Goal: Transaction & Acquisition: Book appointment/travel/reservation

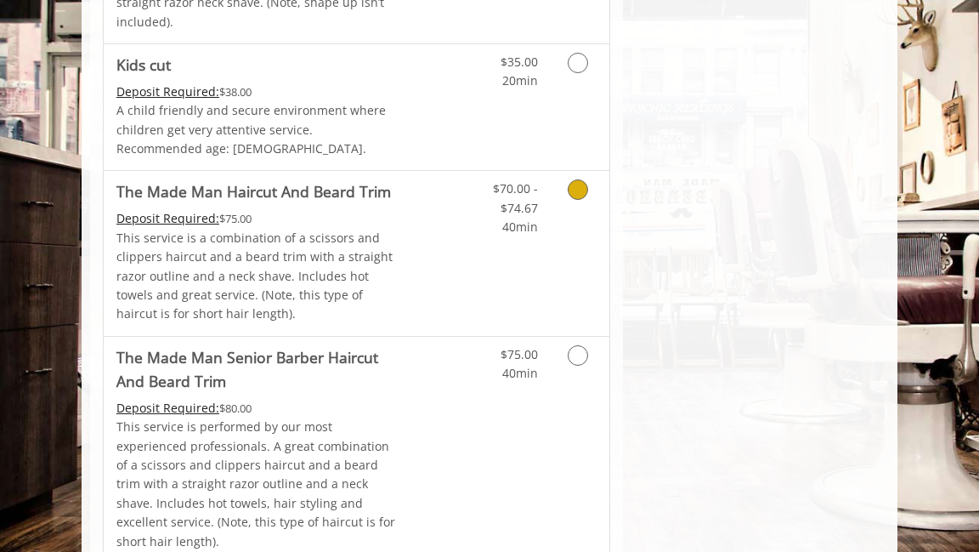
click at [588, 183] on link "Grooming services" at bounding box center [579, 203] width 32 height 65
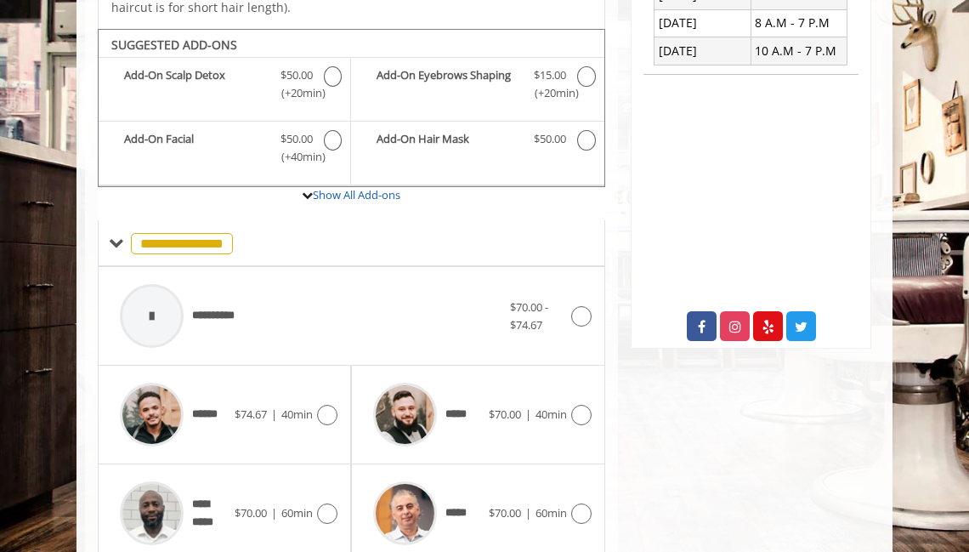
scroll to position [529, 0]
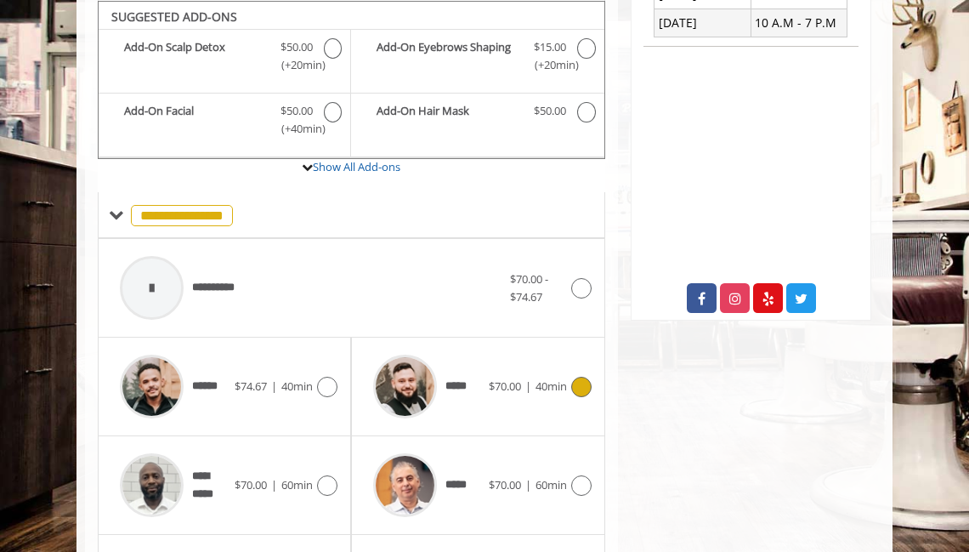
click at [569, 380] on div at bounding box center [579, 386] width 25 height 20
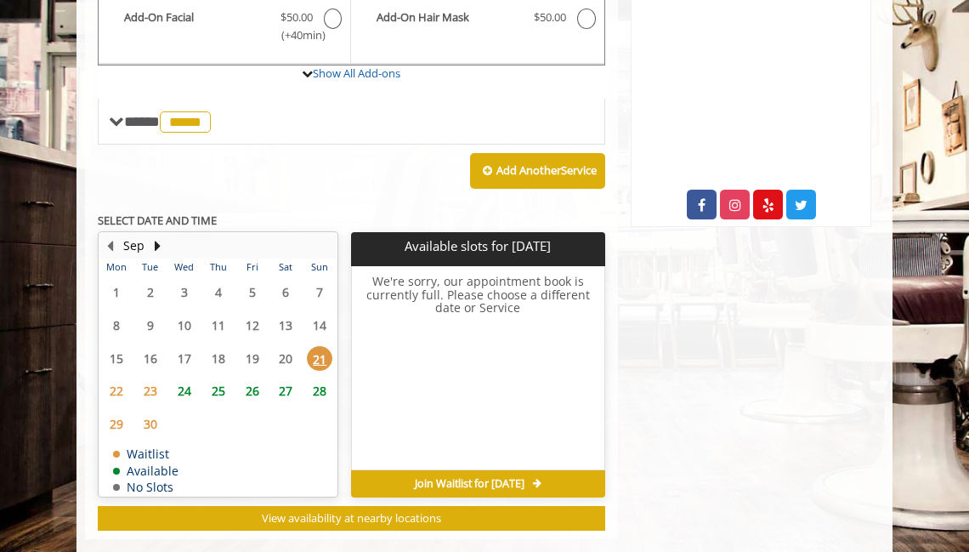
scroll to position [649, 0]
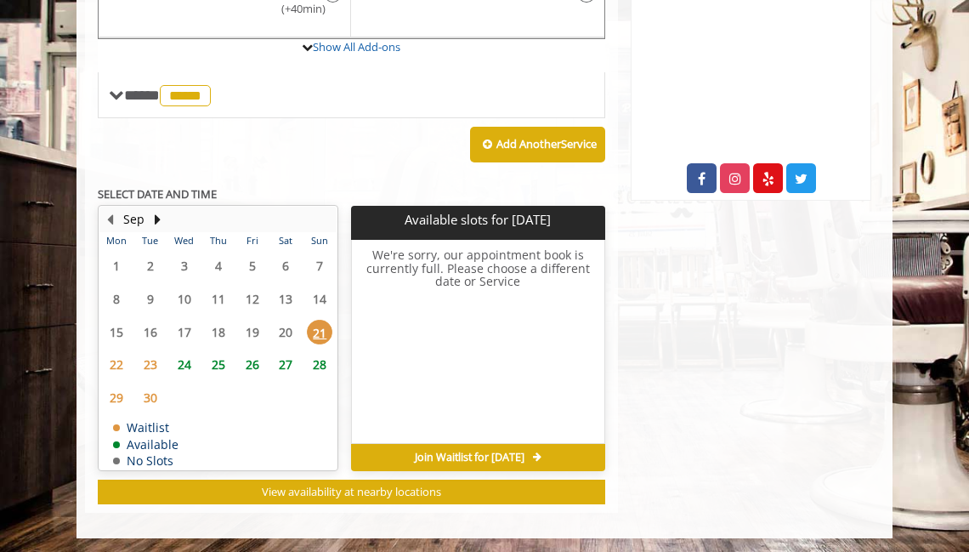
click at [181, 365] on span "24" at bounding box center [184, 364] width 25 height 25
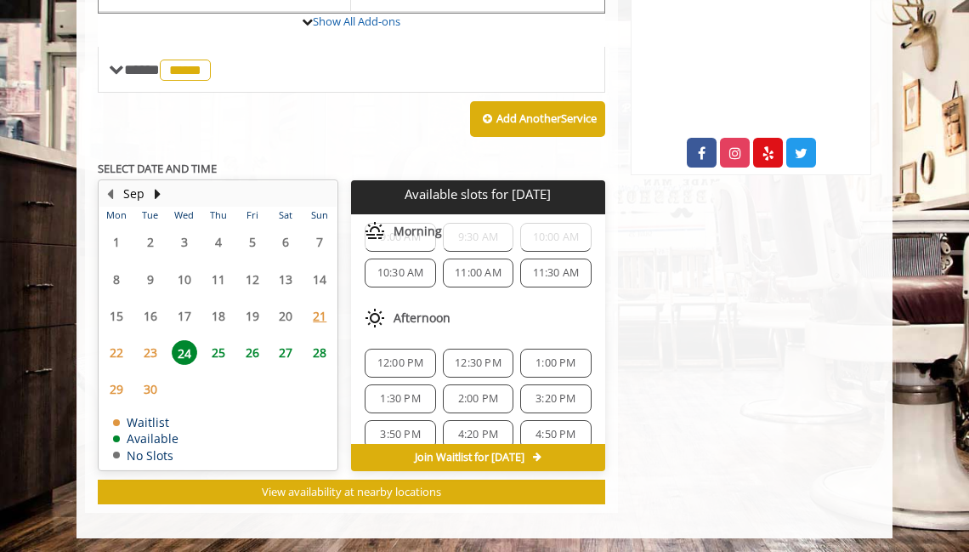
scroll to position [0, 0]
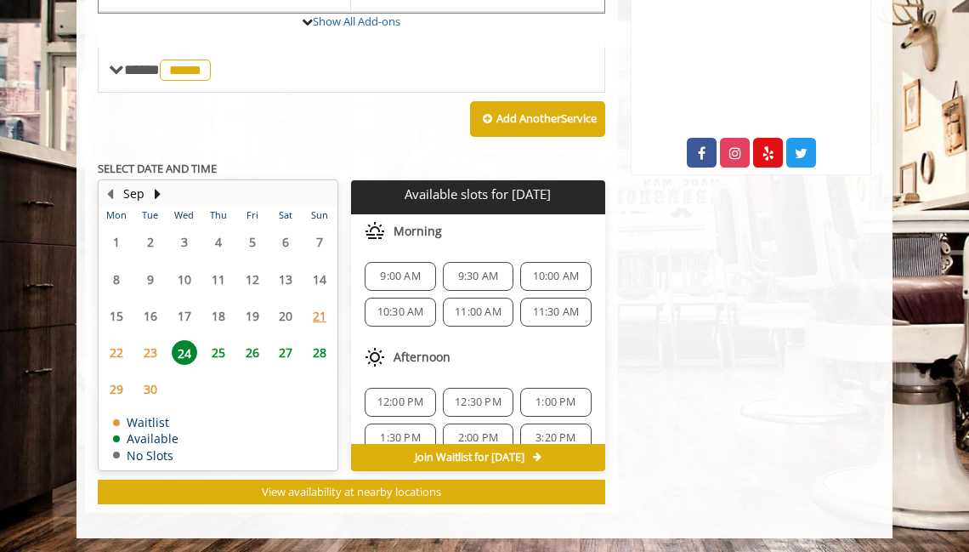
click at [471, 270] on span "9:30 AM" at bounding box center [478, 276] width 40 height 14
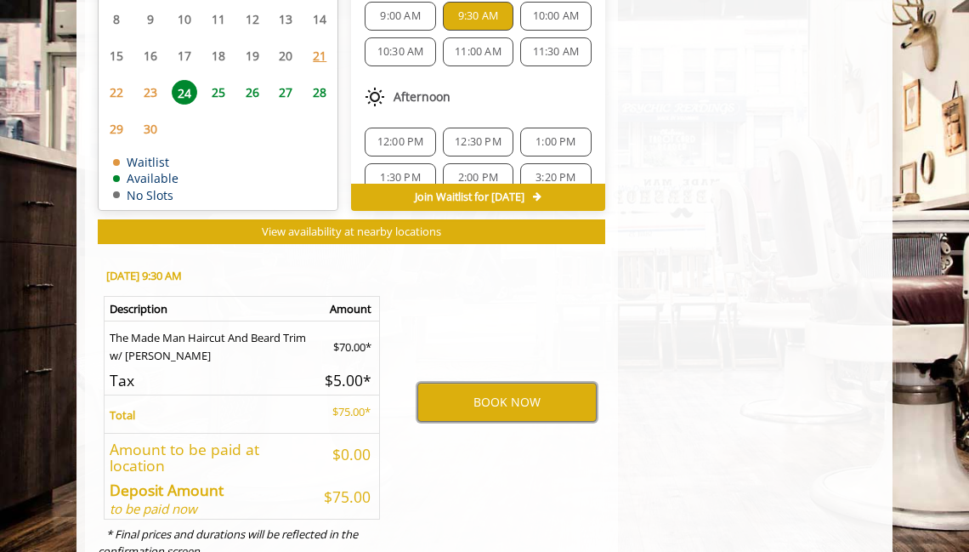
scroll to position [962, 0]
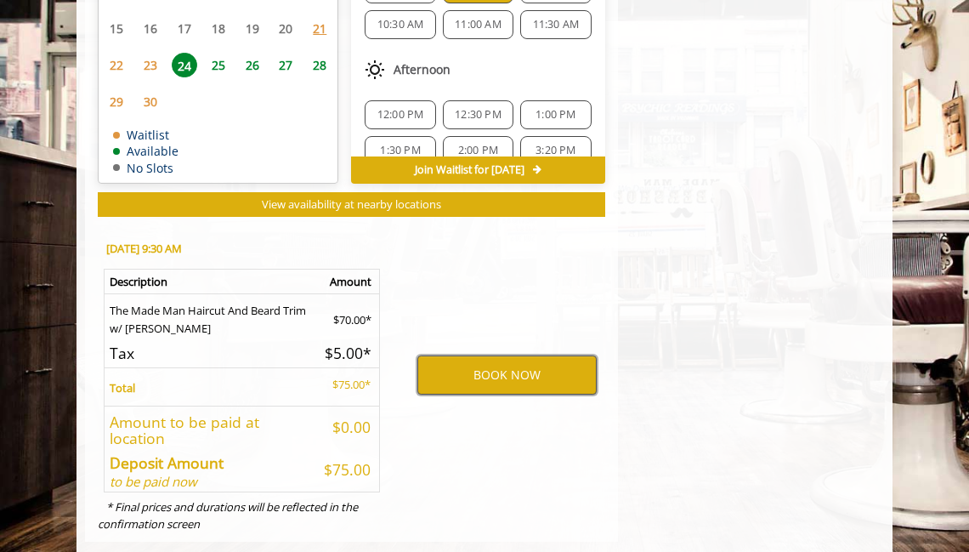
click at [475, 387] on button "BOOK NOW" at bounding box center [506, 374] width 179 height 39
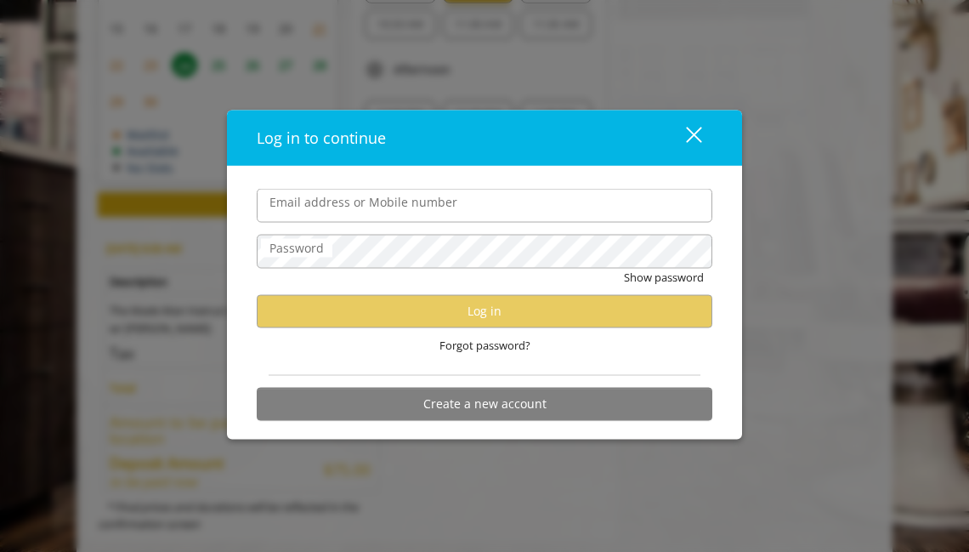
type input "**********"
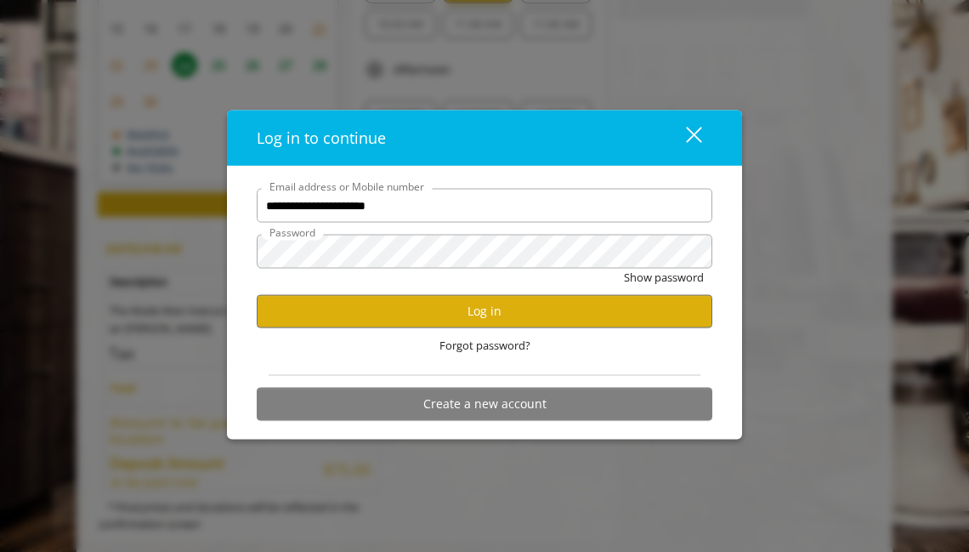
scroll to position [0, 0]
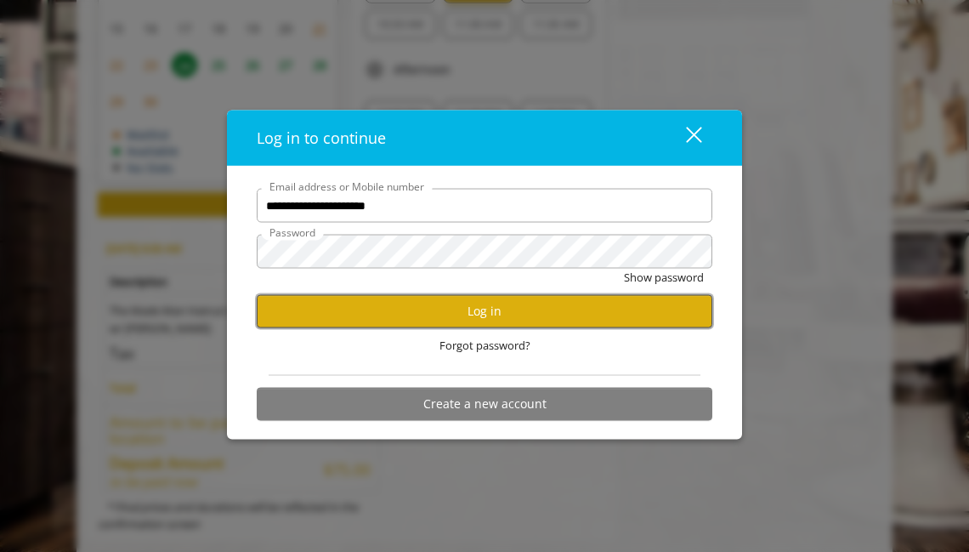
click at [508, 320] on button "Log in" at bounding box center [484, 310] width 455 height 33
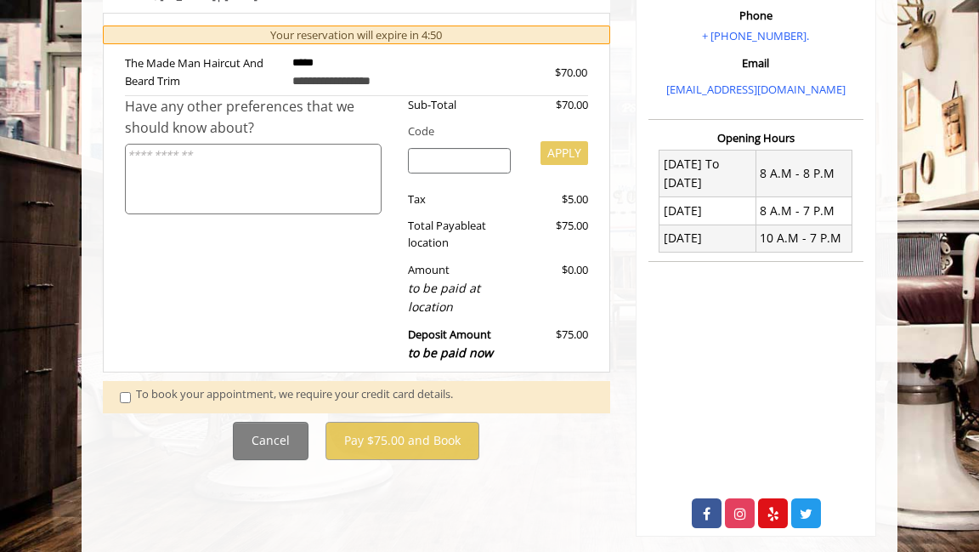
scroll to position [339, 0]
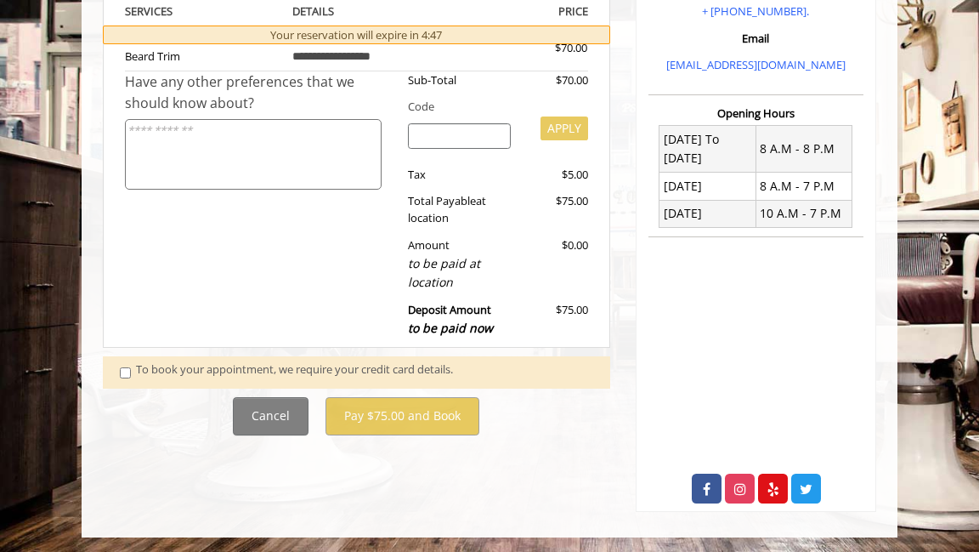
click at [226, 367] on div "To book your appointment, we require your credit card details." at bounding box center [364, 371] width 457 height 23
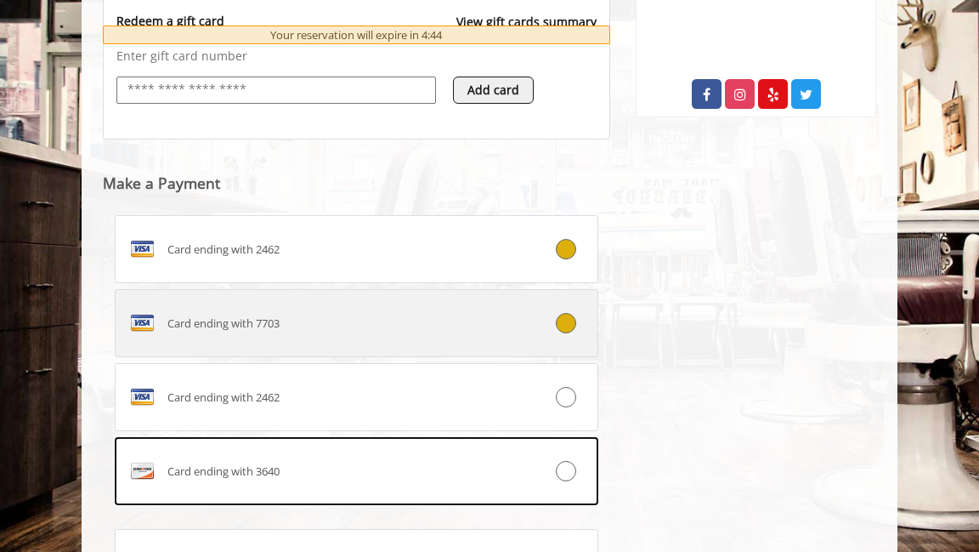
scroll to position [861, 0]
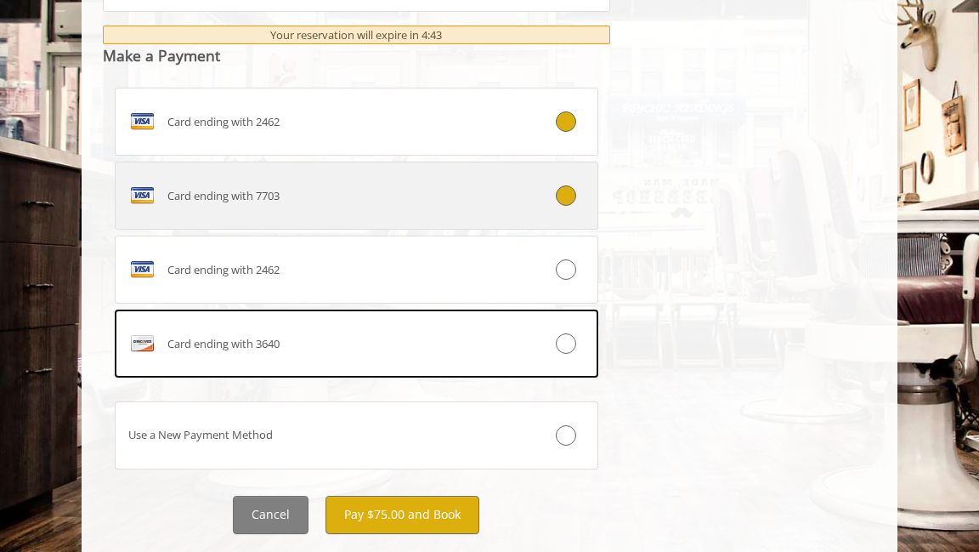
click at [541, 195] on div at bounding box center [557, 195] width 80 height 20
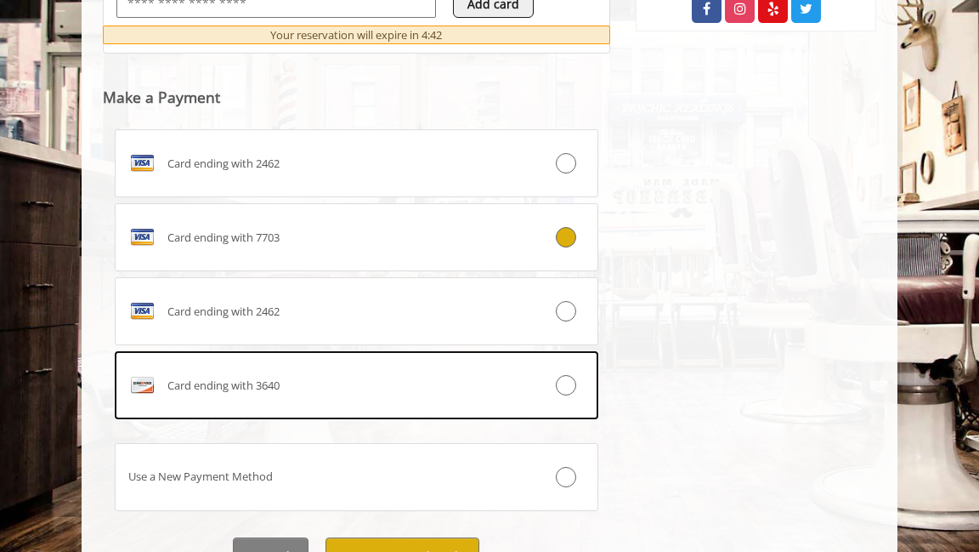
scroll to position [900, 0]
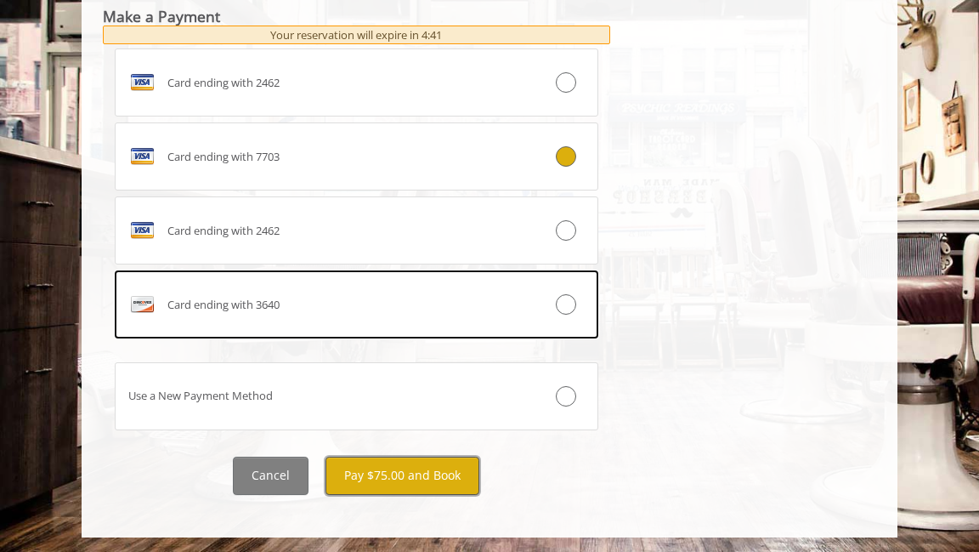
click at [419, 464] on button "Pay $75.00 and Book" at bounding box center [402, 475] width 154 height 38
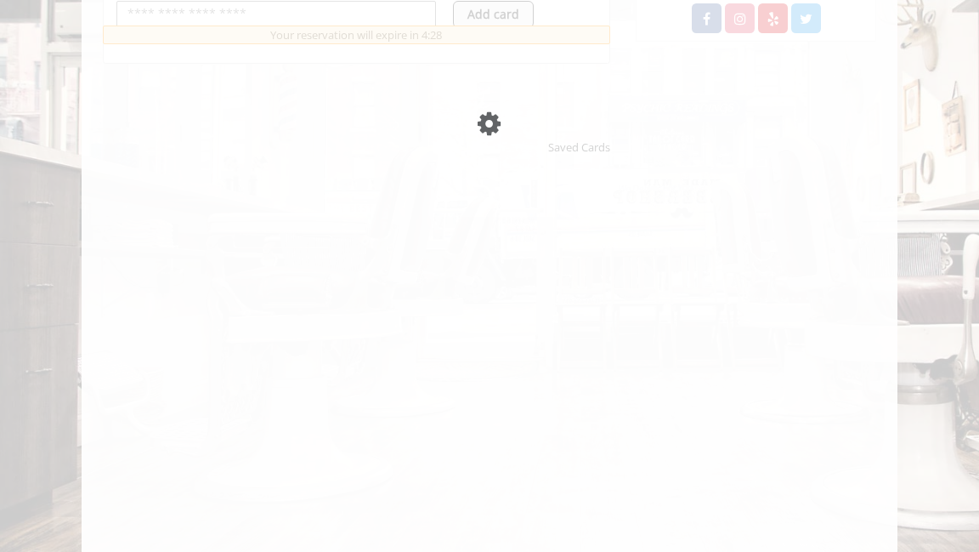
scroll to position [822, 0]
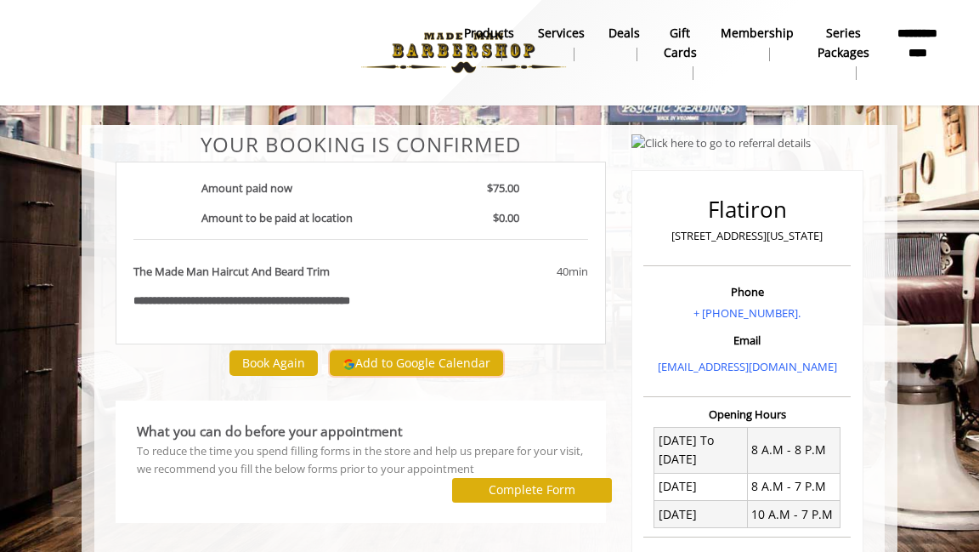
click at [441, 367] on button "Add to Google Calendar" at bounding box center [416, 362] width 173 height 25
